Goal: Transaction & Acquisition: Purchase product/service

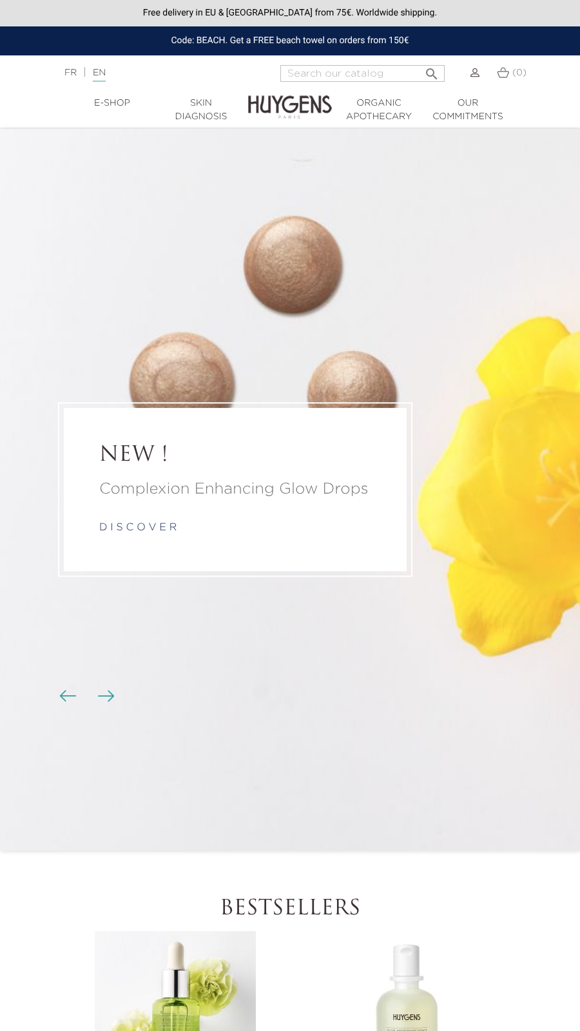
click at [249, 280] on li "NEW ! Complexion Enhancing Glow Drops d i s c o v e r" at bounding box center [290, 490] width 580 height 722
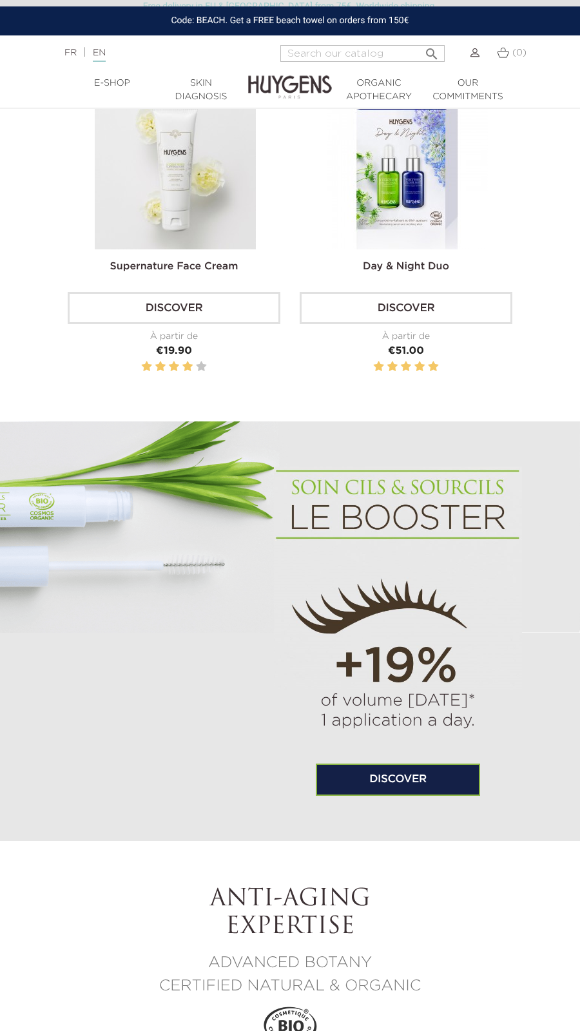
scroll to position [1121, 0]
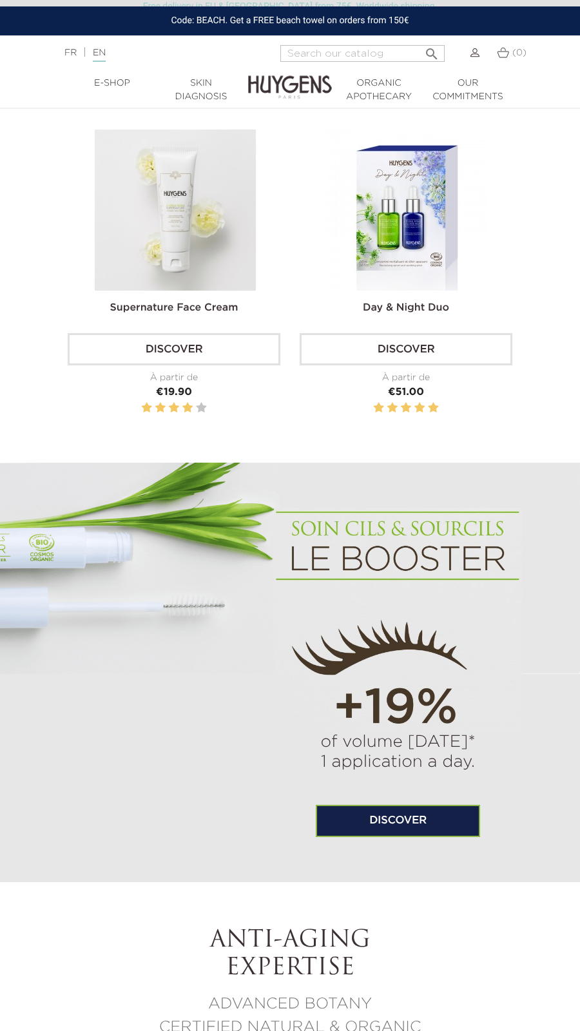
click at [195, 252] on img at bounding box center [175, 209] width 161 height 161
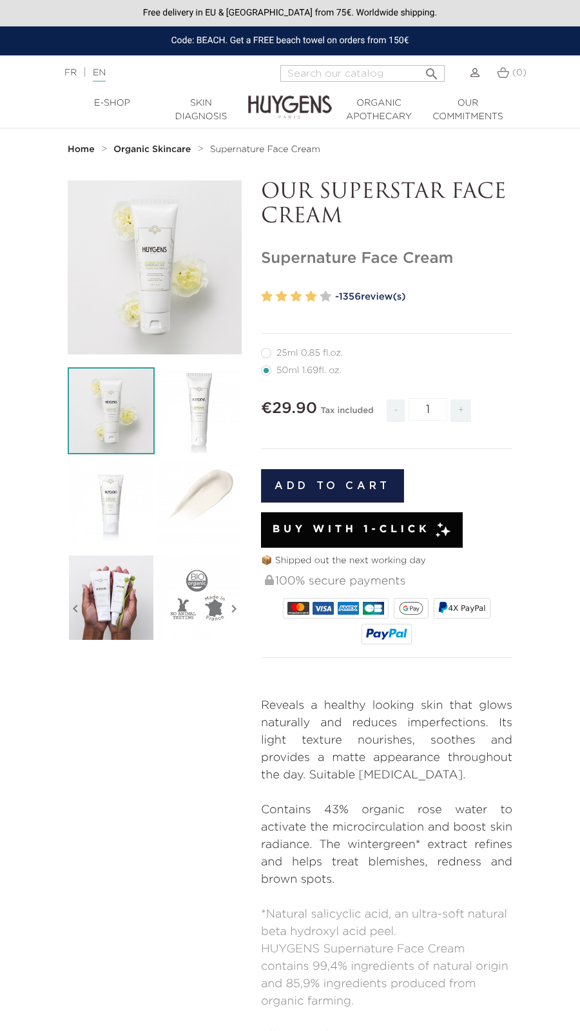
click at [441, 333] on hr at bounding box center [386, 333] width 251 height 1
